Goal: Information Seeking & Learning: Learn about a topic

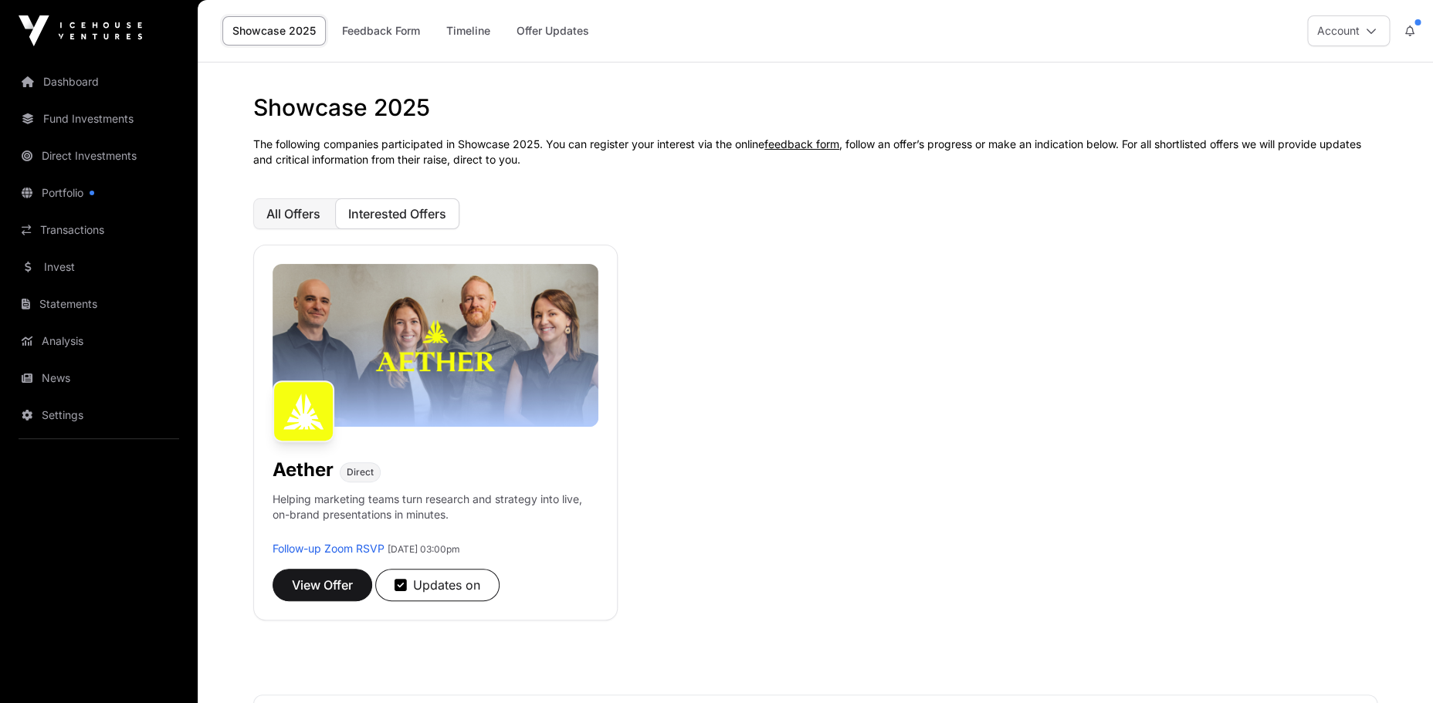
click at [296, 218] on span "All Offers" at bounding box center [293, 213] width 54 height 15
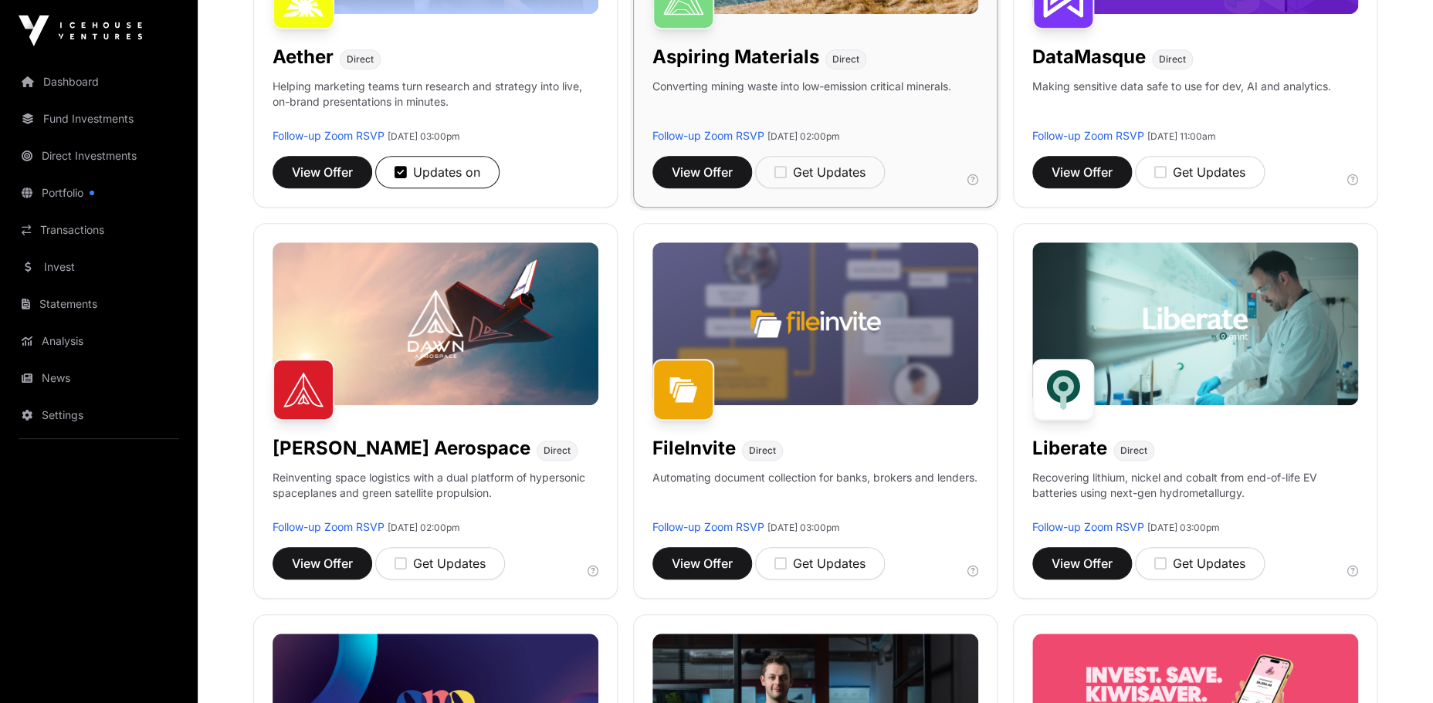
scroll to position [412, 0]
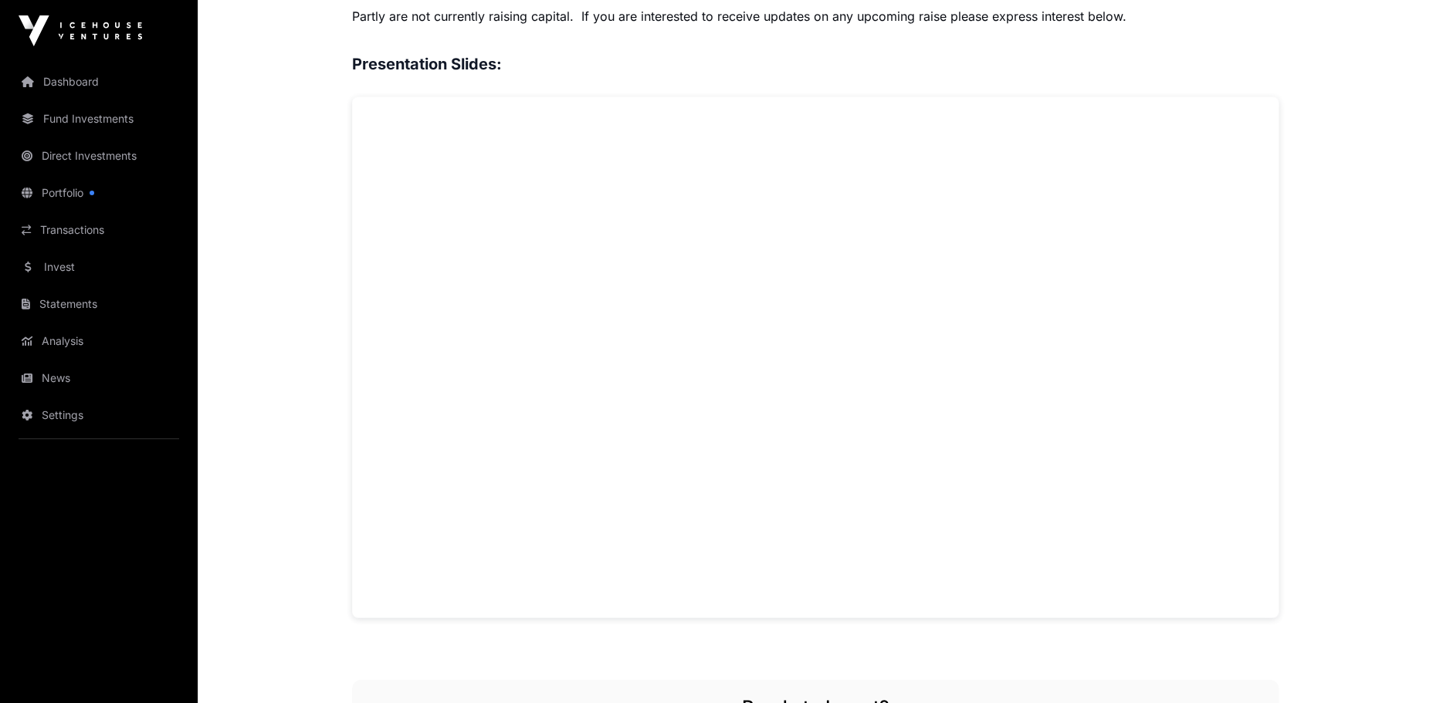
scroll to position [1255, 0]
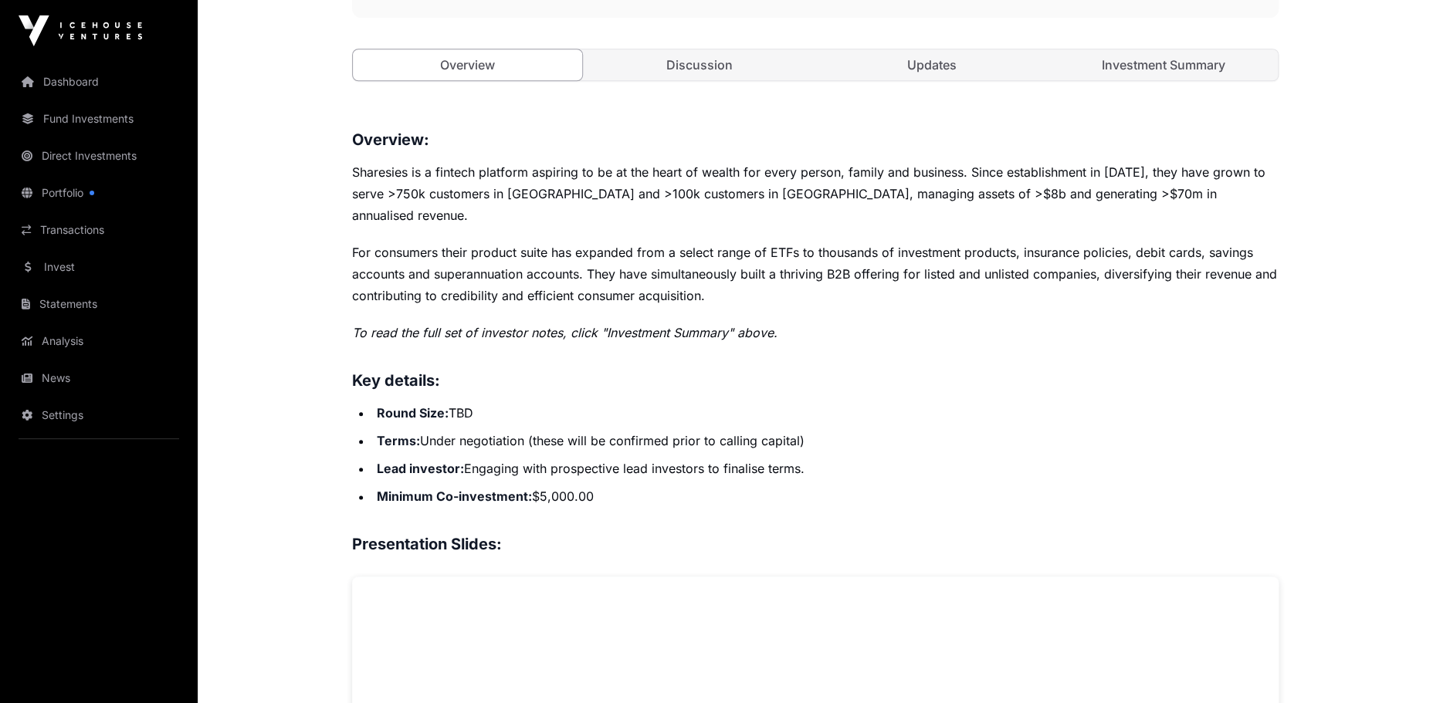
scroll to position [591, 0]
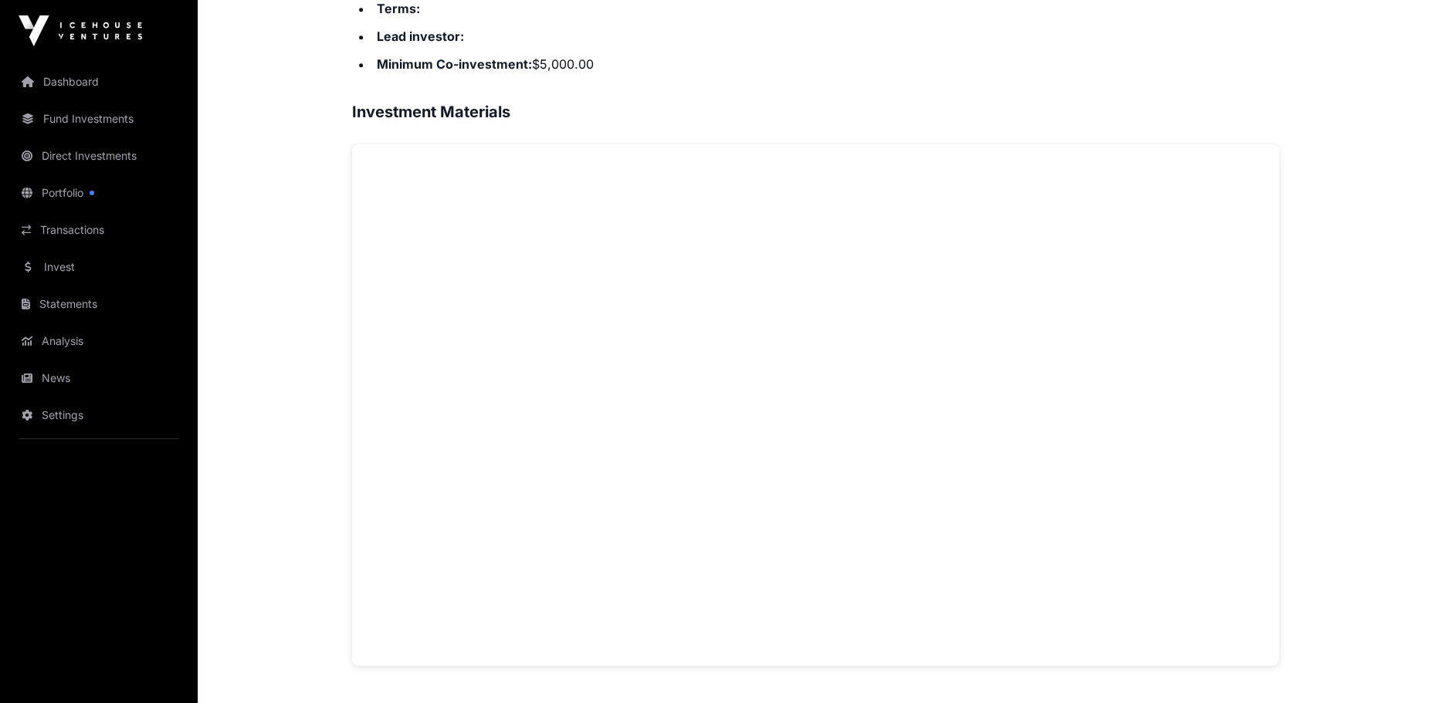
scroll to position [1076, 0]
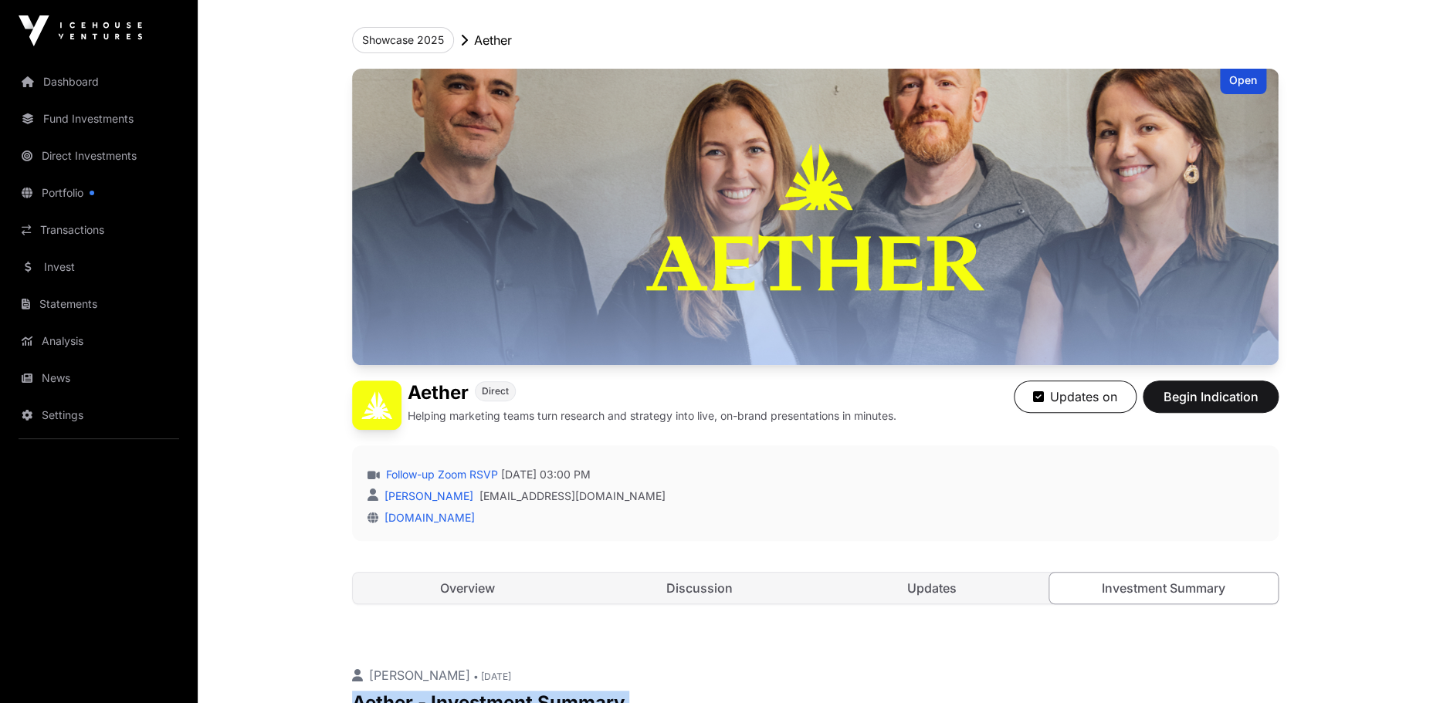
scroll to position [67, 0]
